Goal: Information Seeking & Learning: Check status

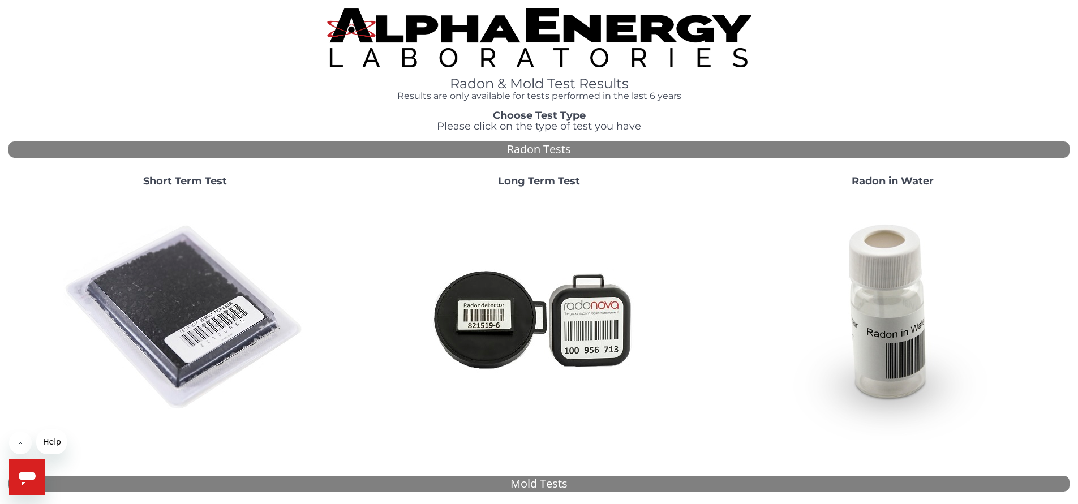
click at [194, 184] on strong "Short Term Test" at bounding box center [185, 181] width 84 height 12
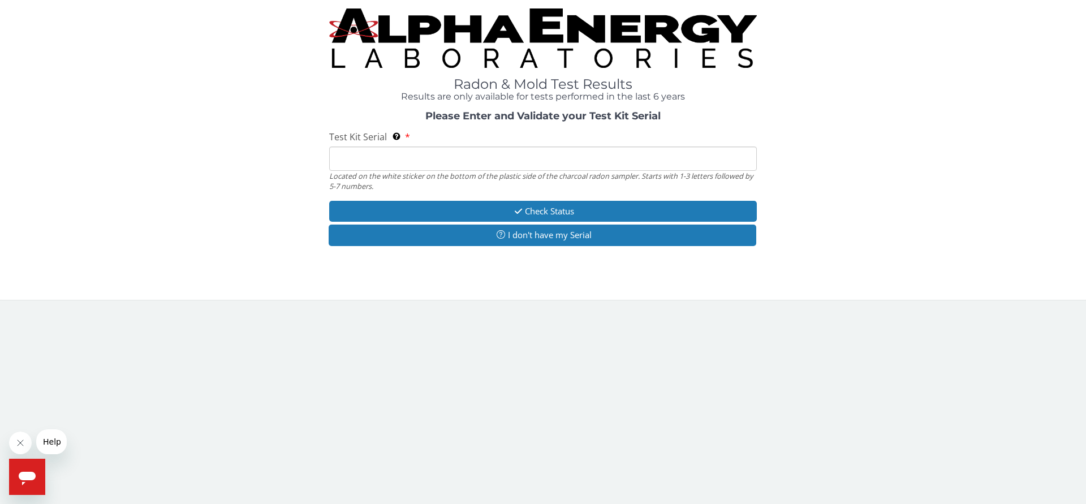
click at [346, 162] on input "Test Kit Serial Located on the white sticker on the bottom of the plastic side …" at bounding box center [543, 159] width 428 height 24
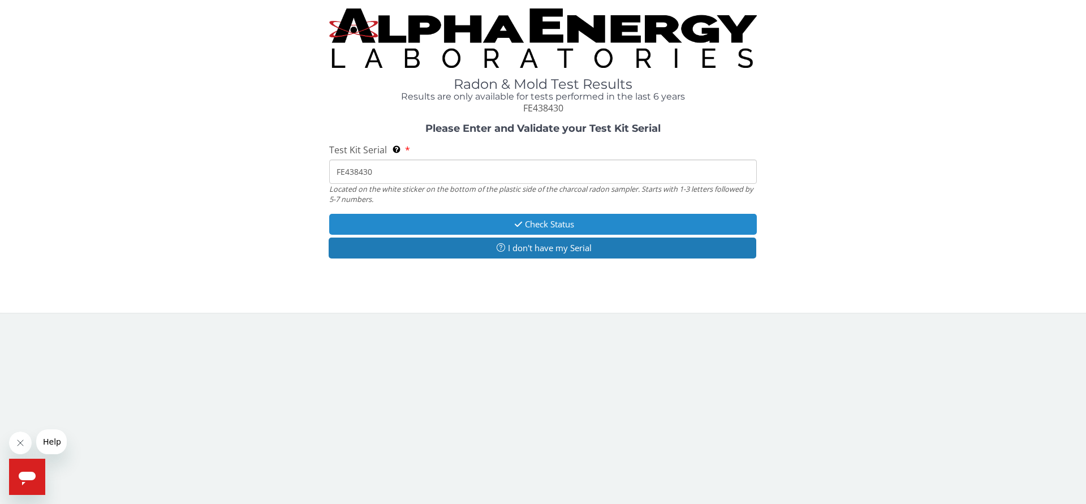
type input "FE438430"
click at [562, 221] on button "Check Status" at bounding box center [543, 224] width 428 height 21
